Goal: Check status: Check status

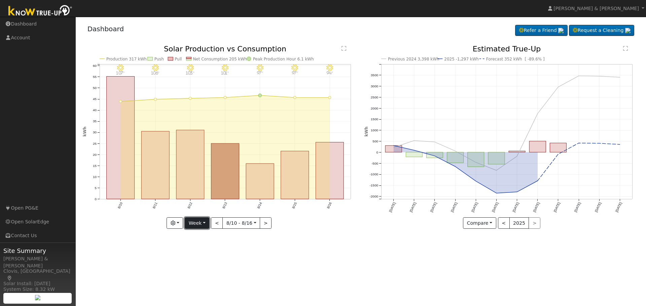
click at [203, 223] on button "Week" at bounding box center [197, 223] width 25 height 11
click at [200, 264] on link "Year" at bounding box center [208, 265] width 47 height 9
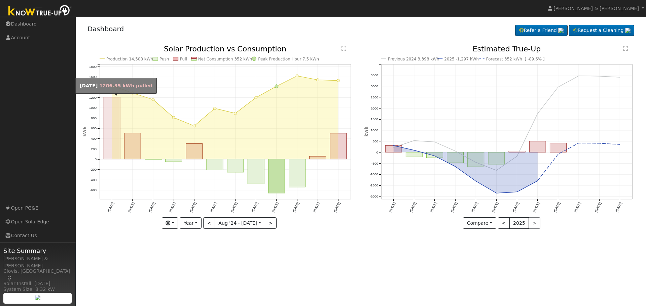
click at [116, 121] on rect "onclick=""" at bounding box center [112, 128] width 16 height 62
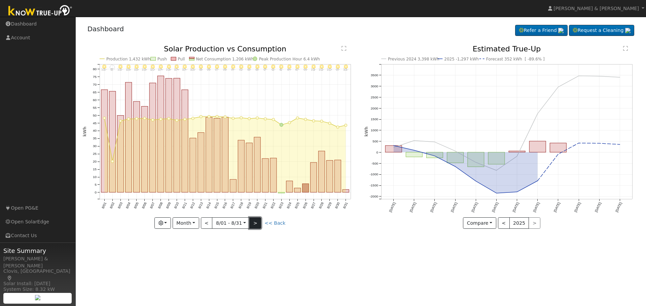
click at [255, 223] on button ">" at bounding box center [255, 223] width 12 height 11
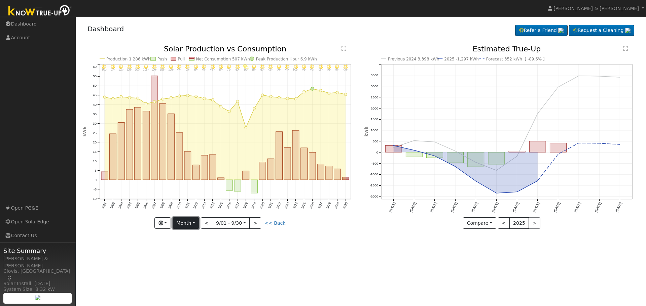
click at [185, 223] on button "Month" at bounding box center [185, 223] width 27 height 11
click at [188, 262] on link "Year" at bounding box center [196, 265] width 47 height 9
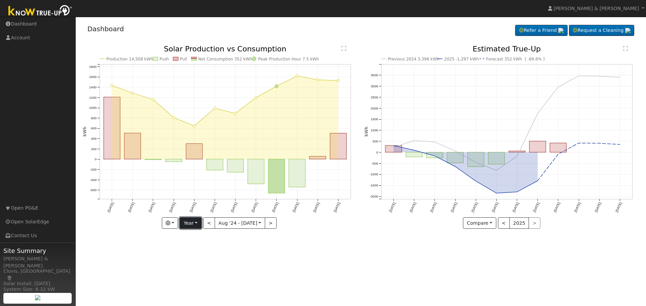
click at [201, 222] on button "Year" at bounding box center [191, 223] width 22 height 11
click at [203, 256] on link "Month" at bounding box center [203, 256] width 47 height 9
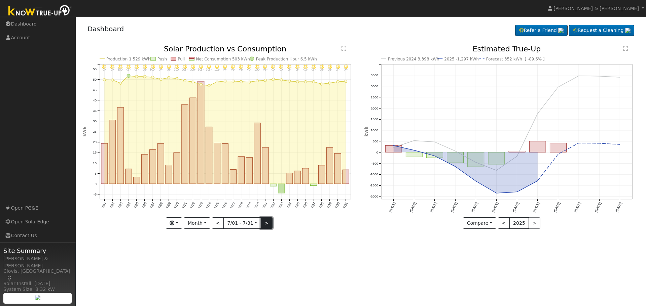
click at [266, 225] on button ">" at bounding box center [267, 223] width 12 height 11
type input "[DATE]"
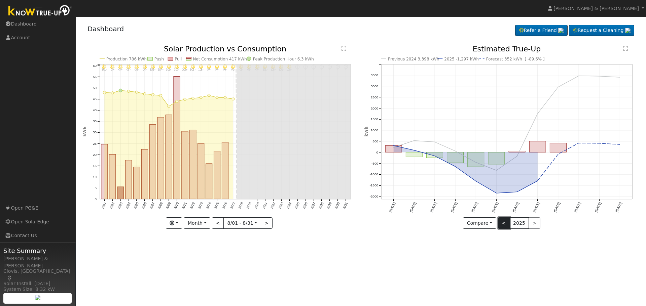
click at [507, 224] on button "<" at bounding box center [504, 223] width 12 height 11
